Goal: Information Seeking & Learning: Understand process/instructions

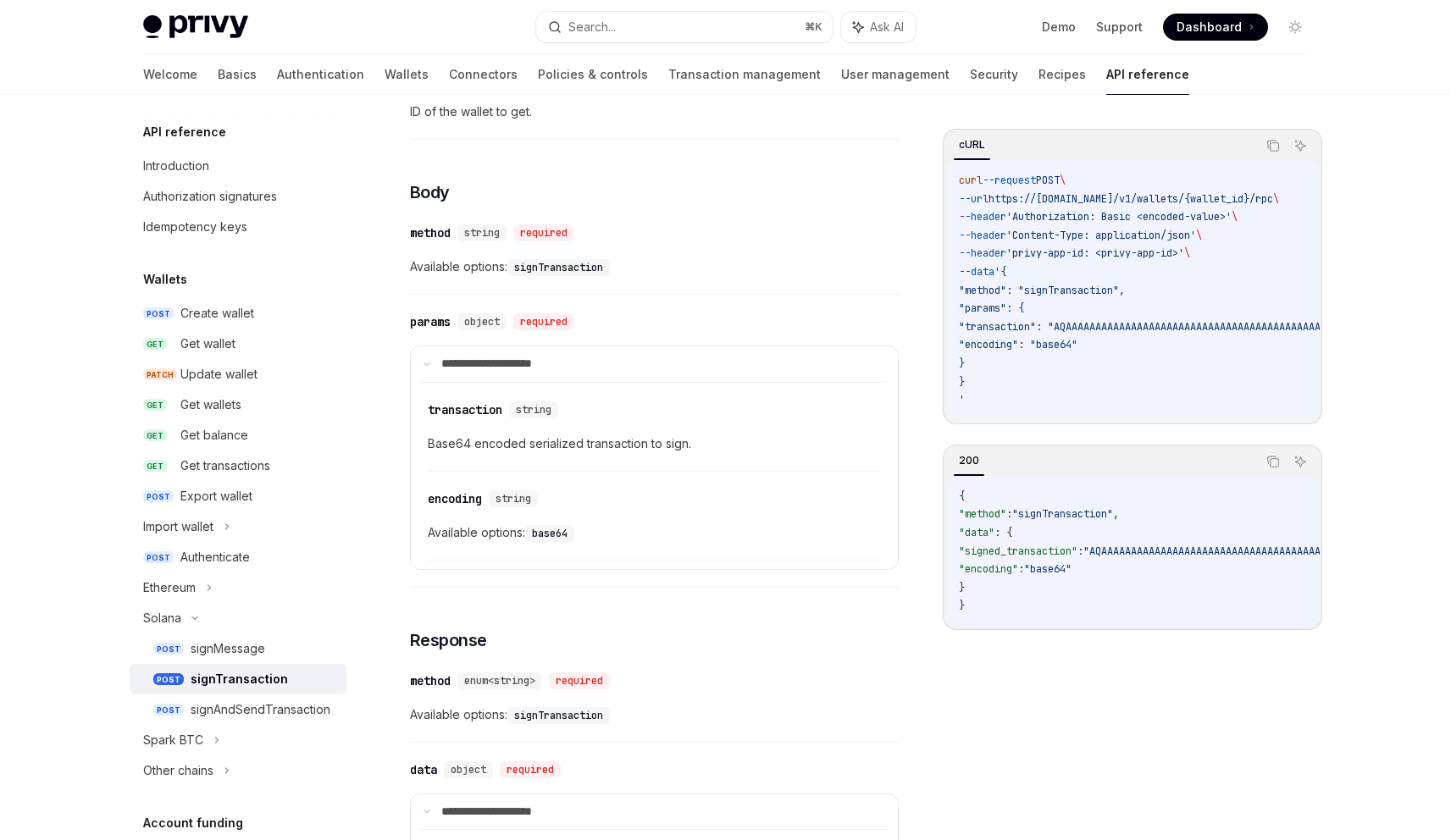
scroll to position [549, 0]
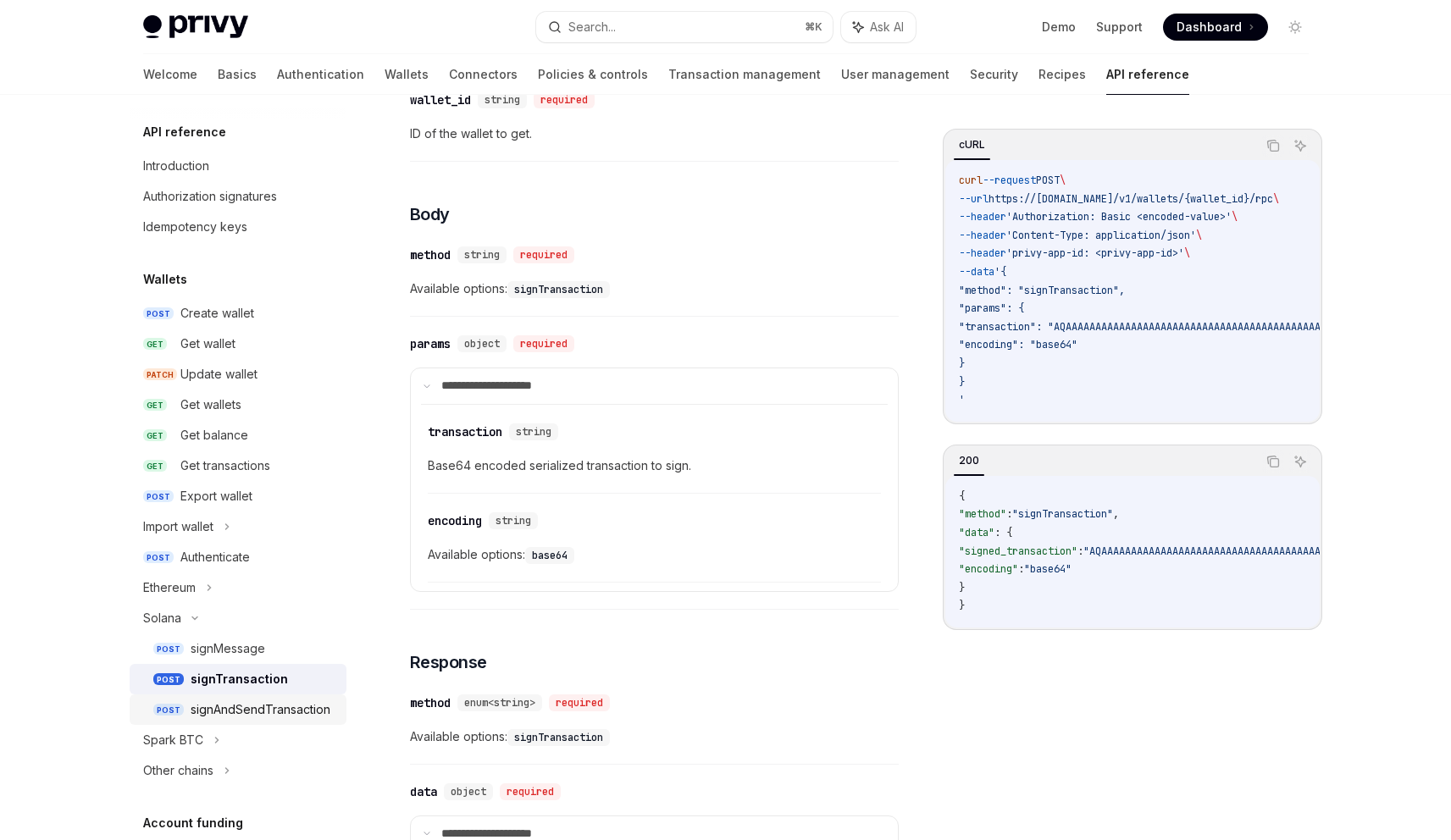
click at [235, 713] on div "signAndSendTransaction" at bounding box center [261, 710] width 140 height 20
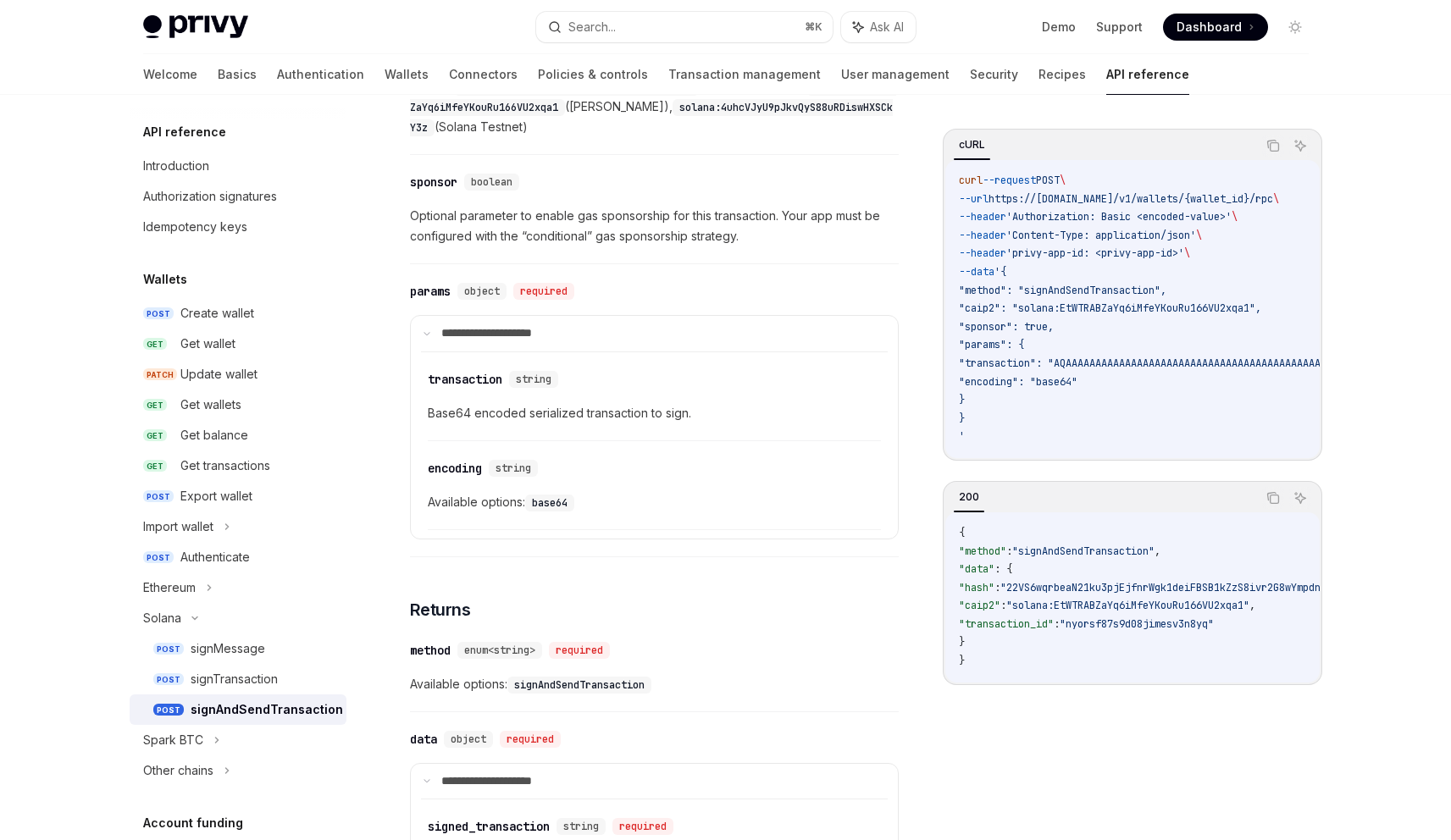
scroll to position [849, 0]
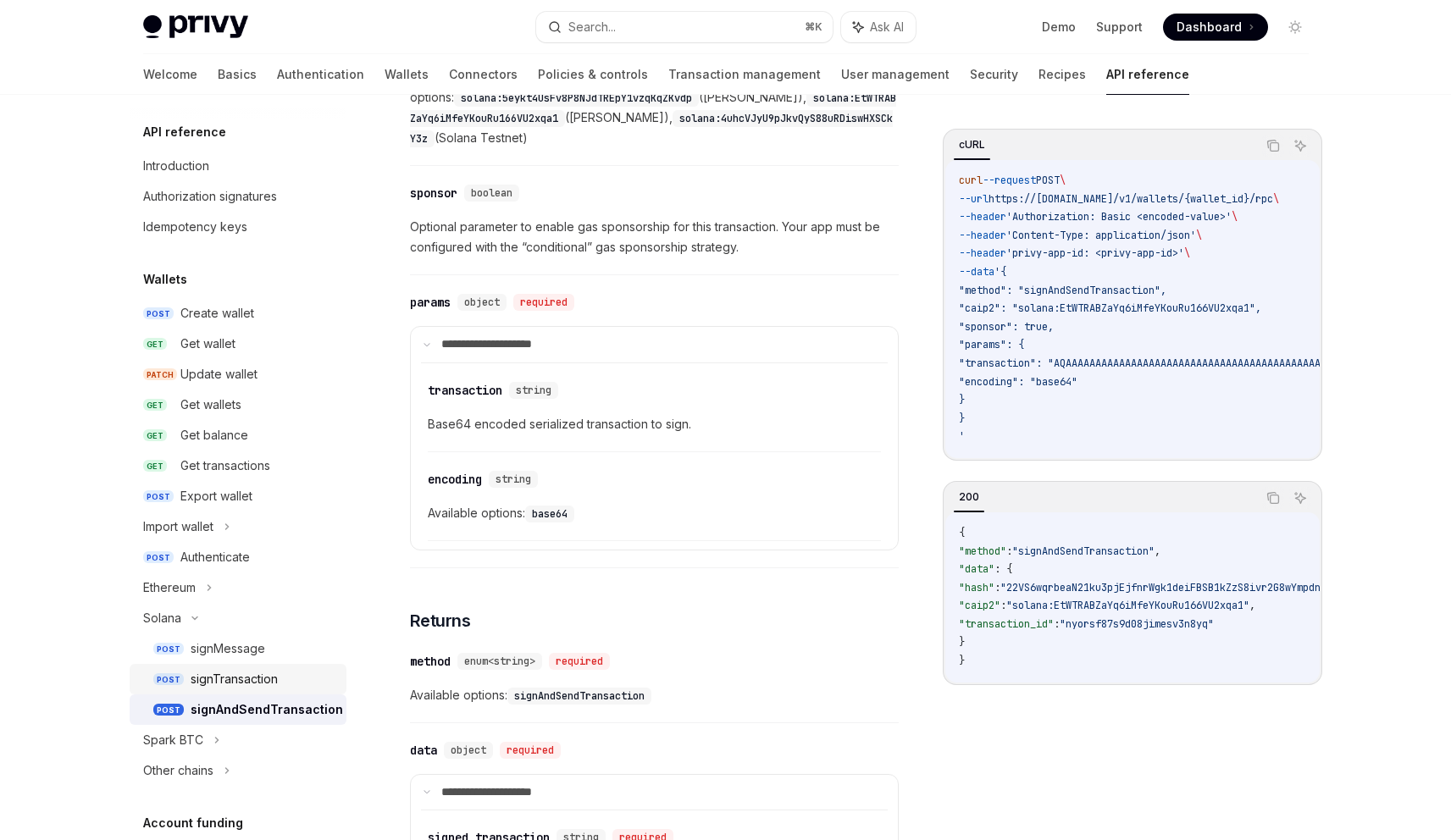
click at [300, 687] on div "signTransaction" at bounding box center [263, 679] width 146 height 20
type textarea "*"
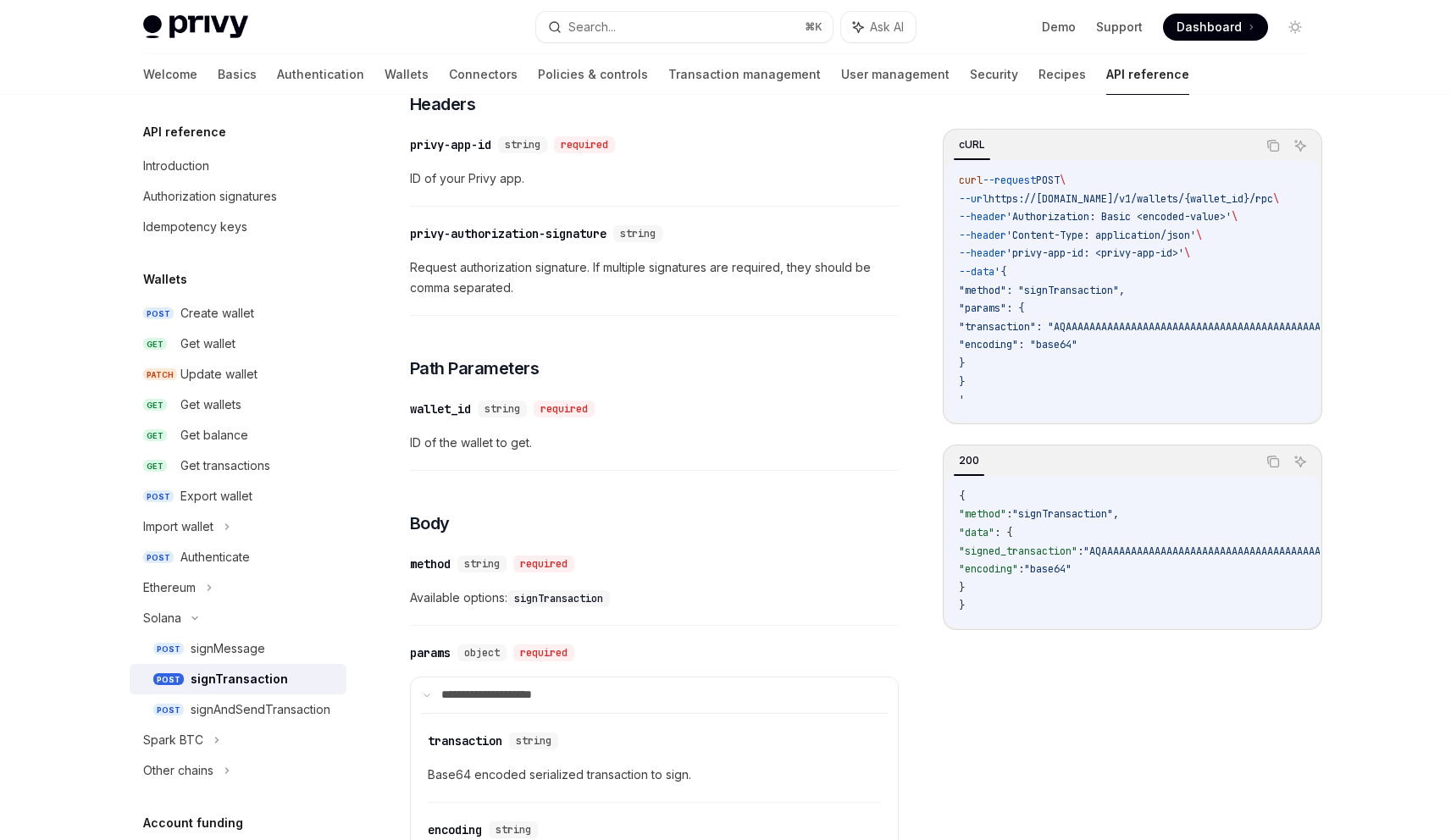
scroll to position [478, 0]
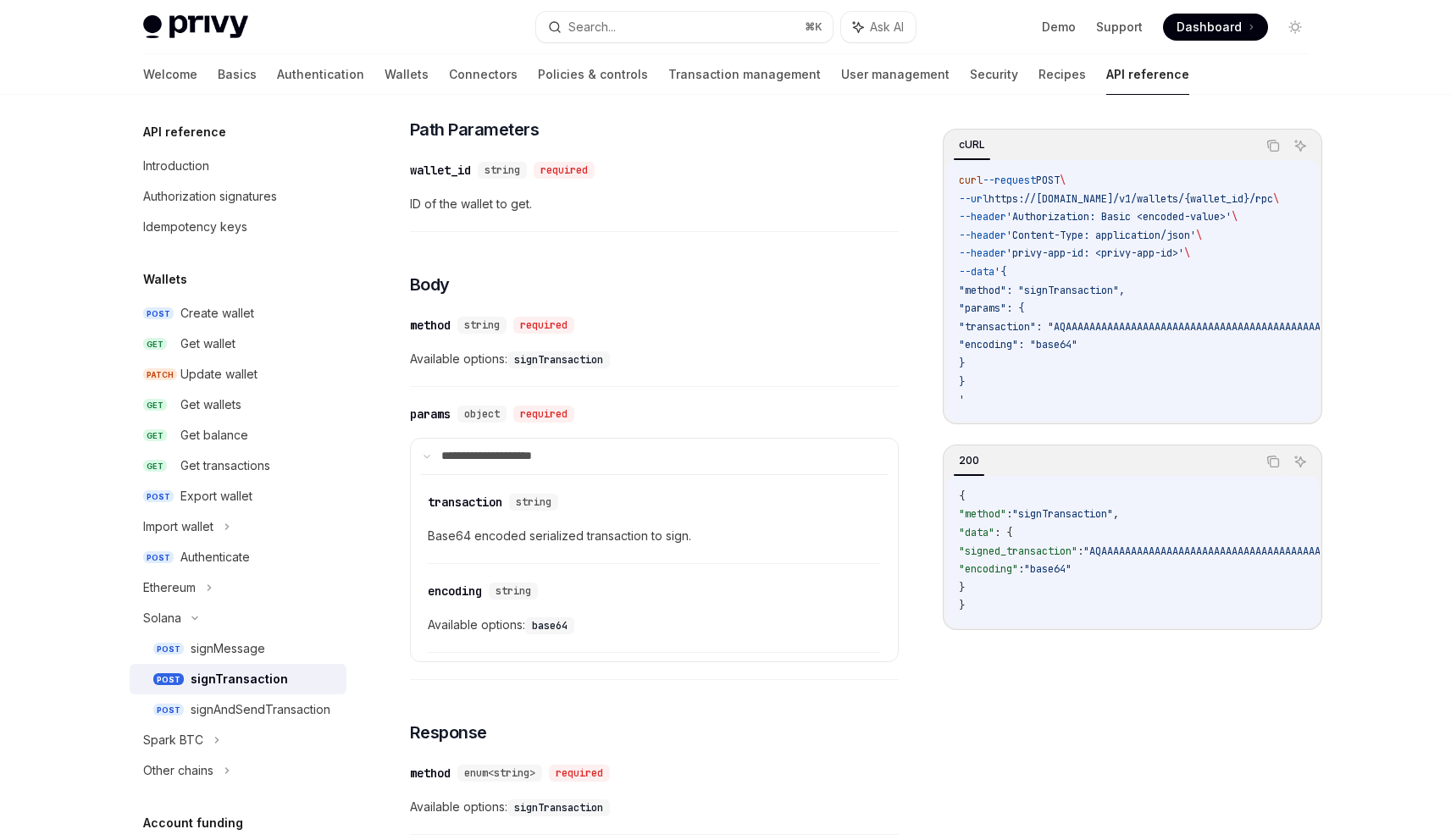
click at [459, 542] on span "Base64 encoded serialized transaction to sign." at bounding box center [654, 536] width 453 height 20
click at [462, 541] on span "Base64 encoded serialized transaction to sign." at bounding box center [654, 536] width 453 height 20
